Goal: Information Seeking & Learning: Learn about a topic

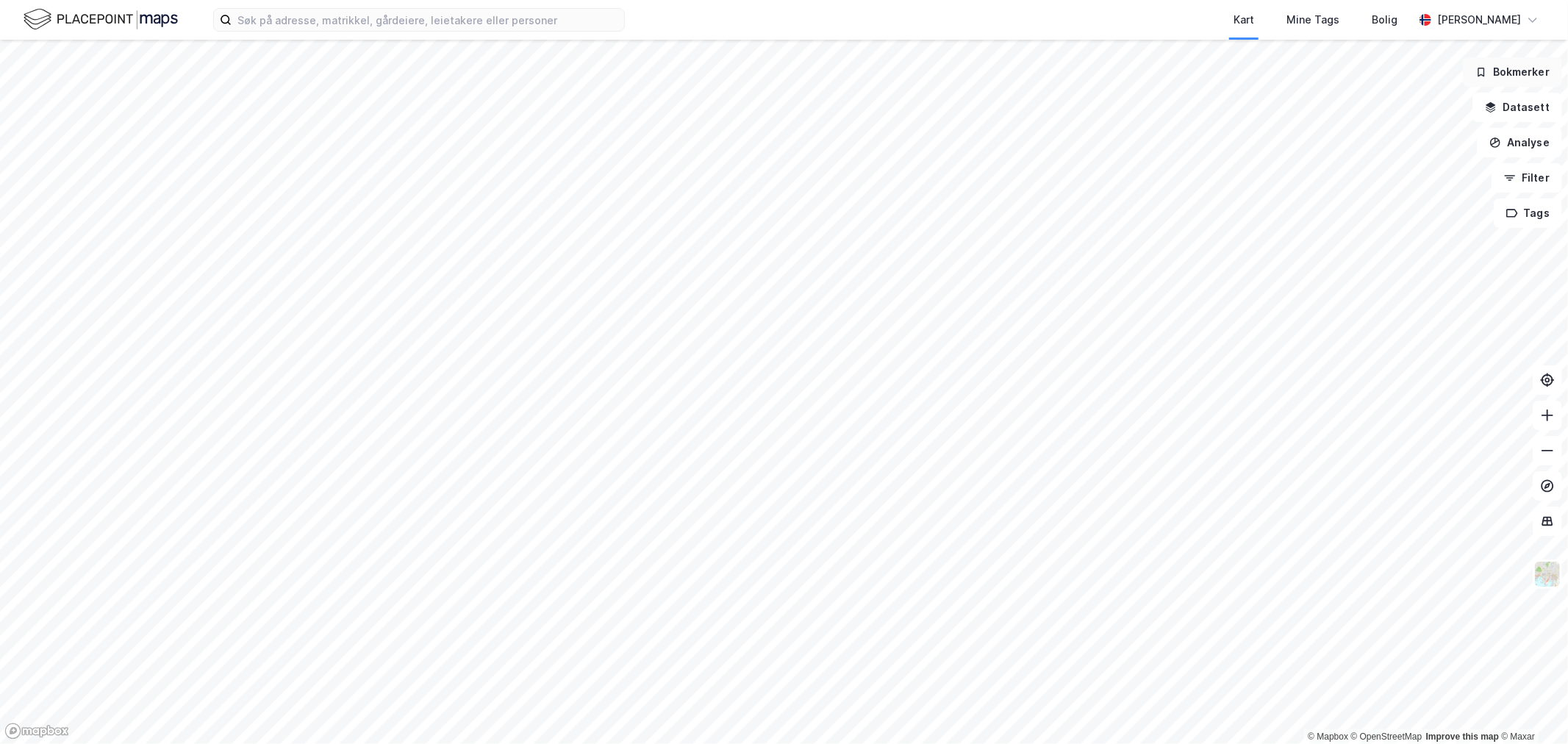
click at [1511, 78] on button "Bokmerker" at bounding box center [1512, 72] width 99 height 30
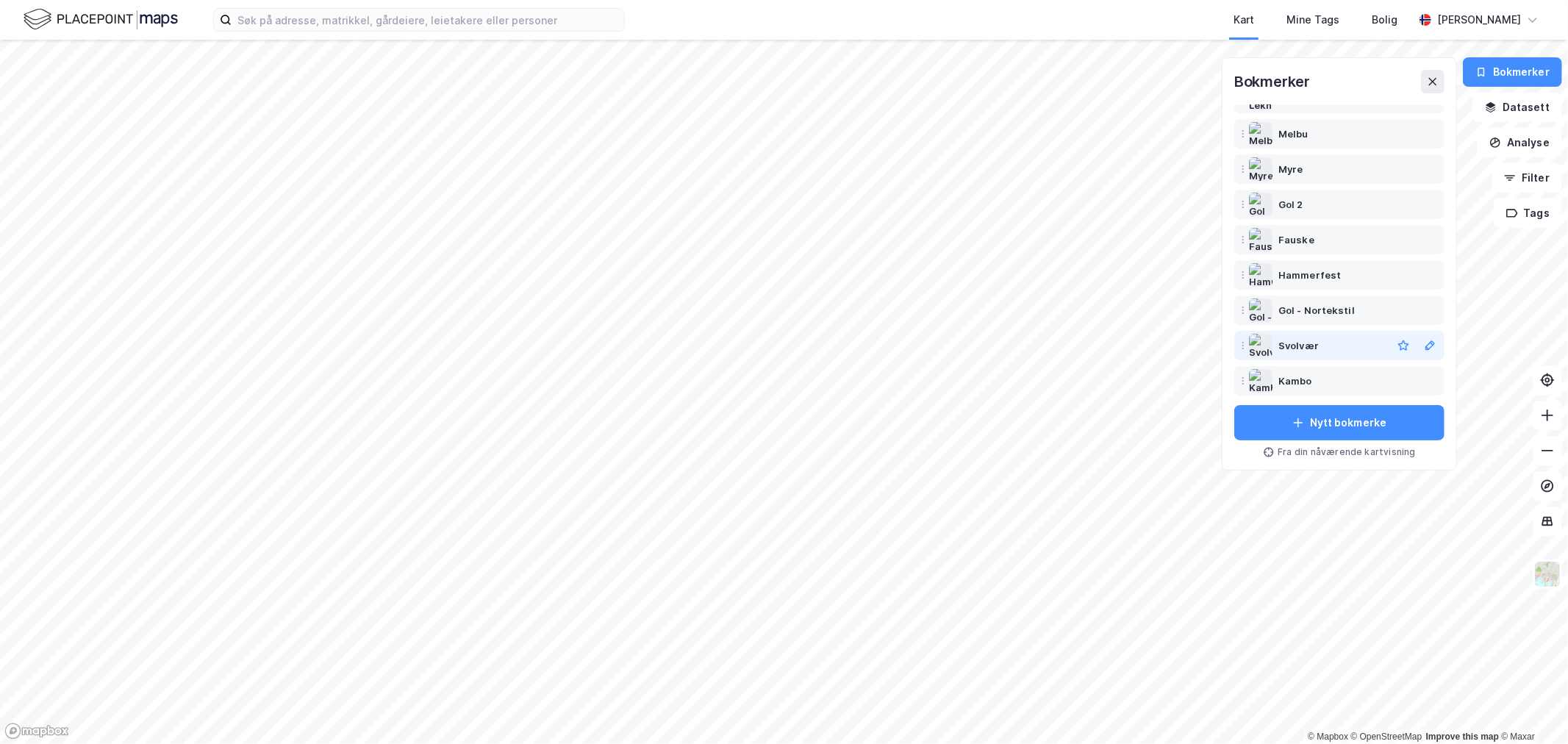
scroll to position [235, 0]
click at [1291, 202] on div "Gol 2" at bounding box center [1290, 202] width 25 height 17
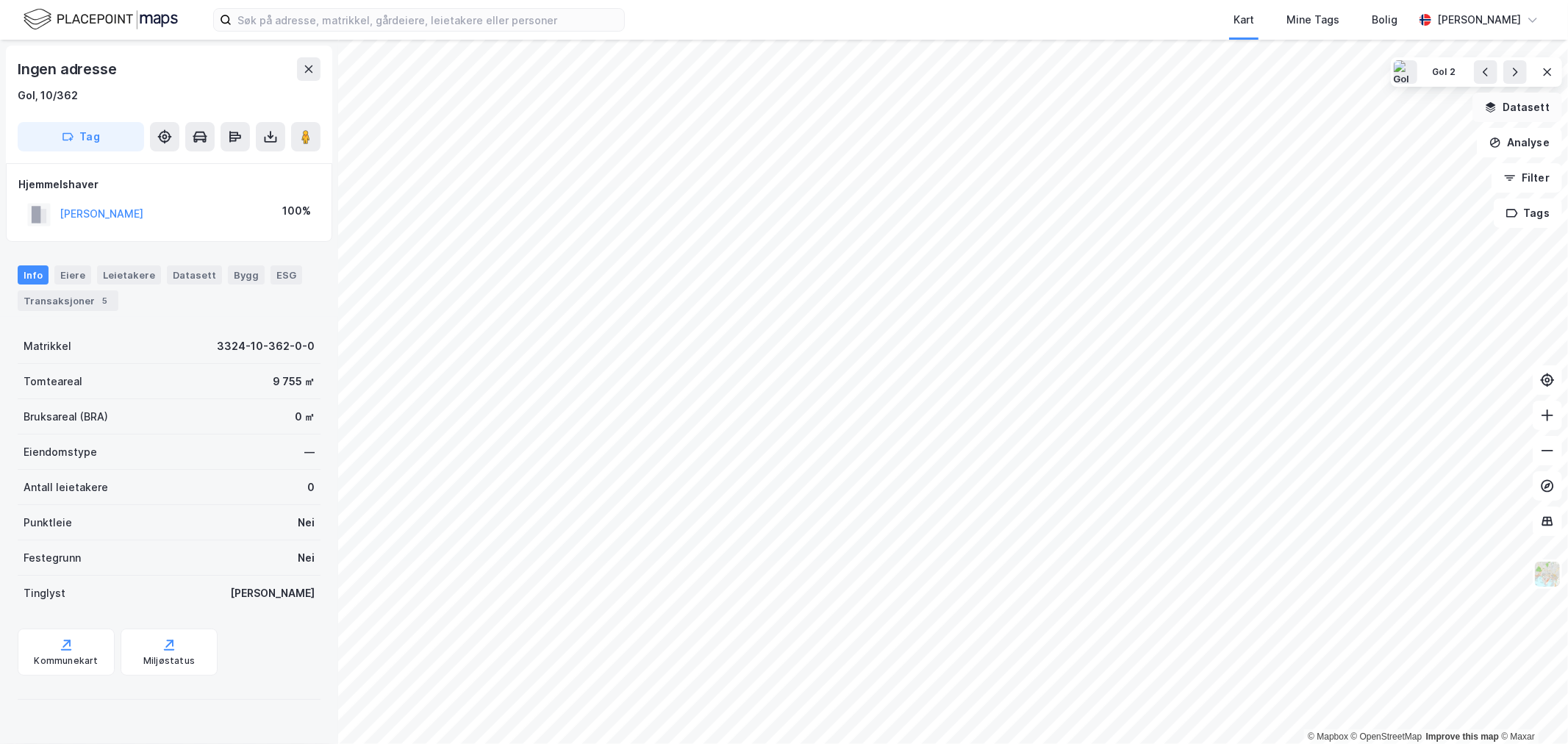
click at [1511, 113] on button "Datasett" at bounding box center [1517, 107] width 90 height 30
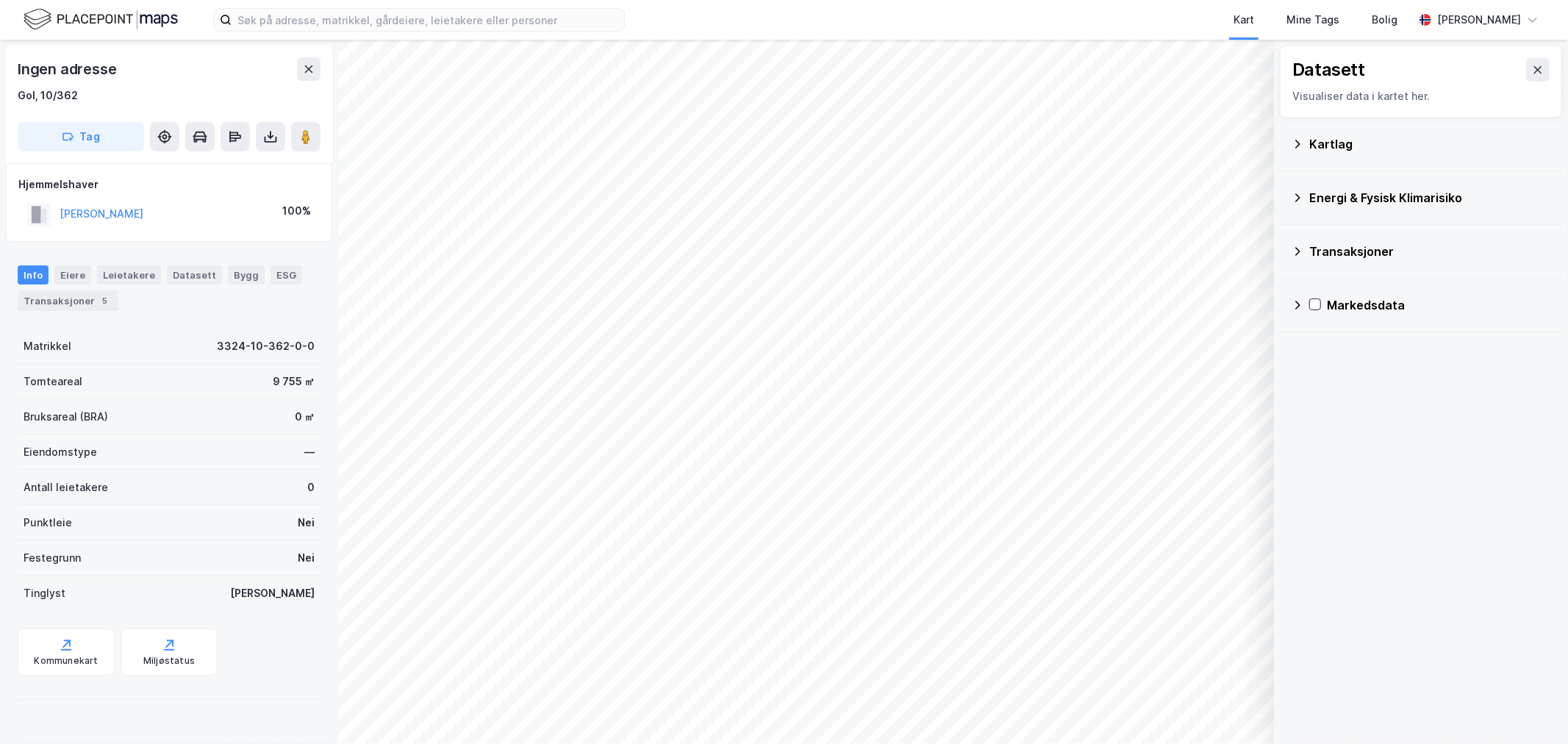
click at [1302, 149] on icon at bounding box center [1297, 145] width 12 height 12
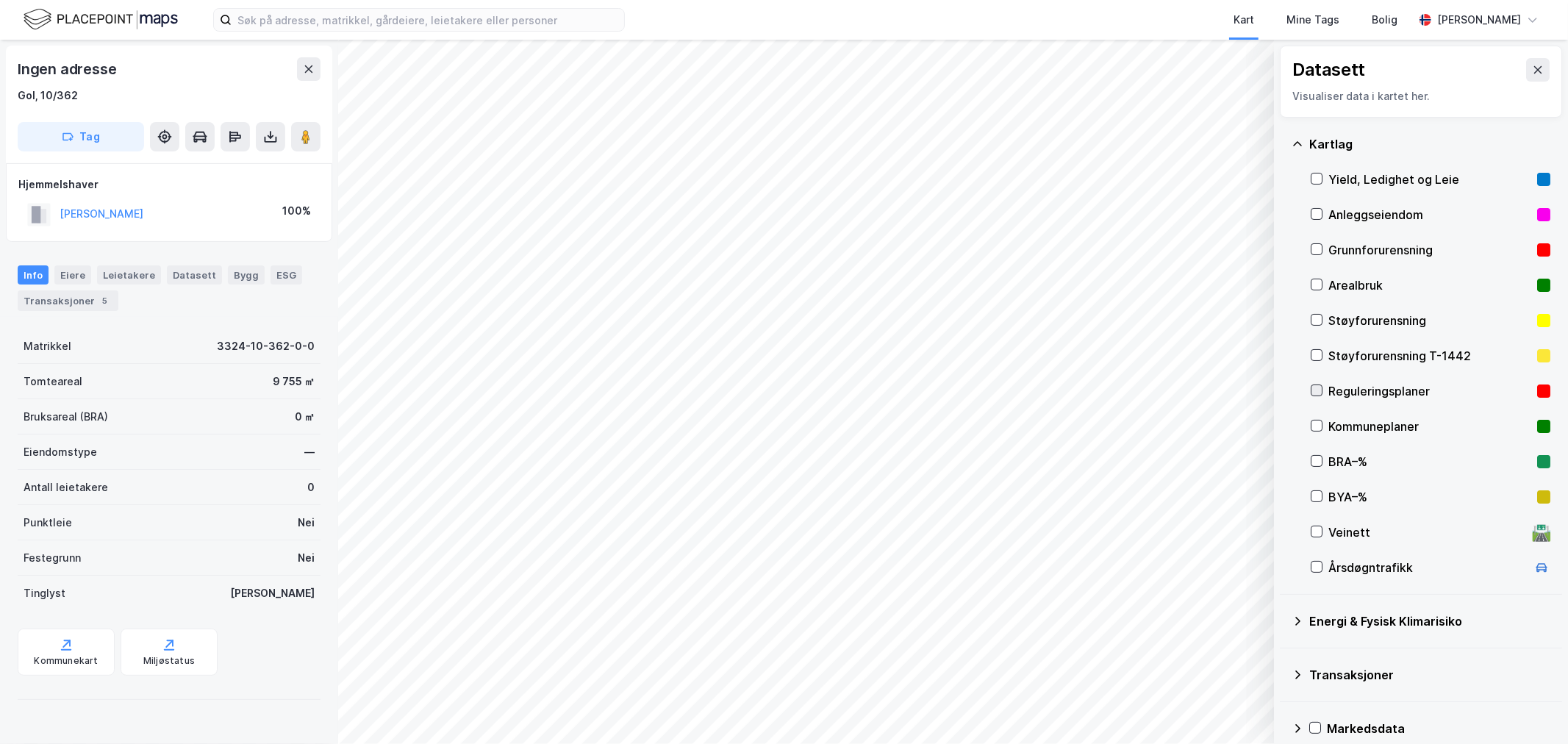
click at [1318, 392] on icon at bounding box center [1316, 390] width 10 height 10
click at [57, 657] on div "Kommunekart" at bounding box center [65, 661] width 64 height 12
